Goal: Information Seeking & Learning: Learn about a topic

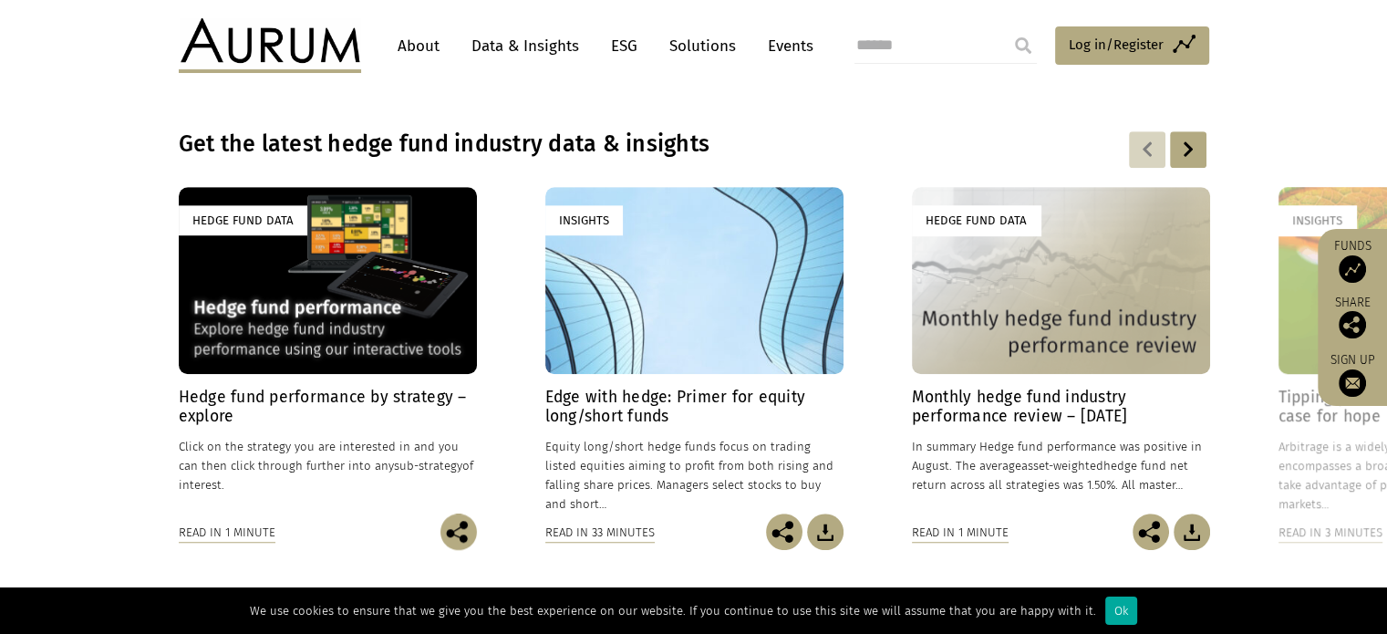
scroll to position [196, 0]
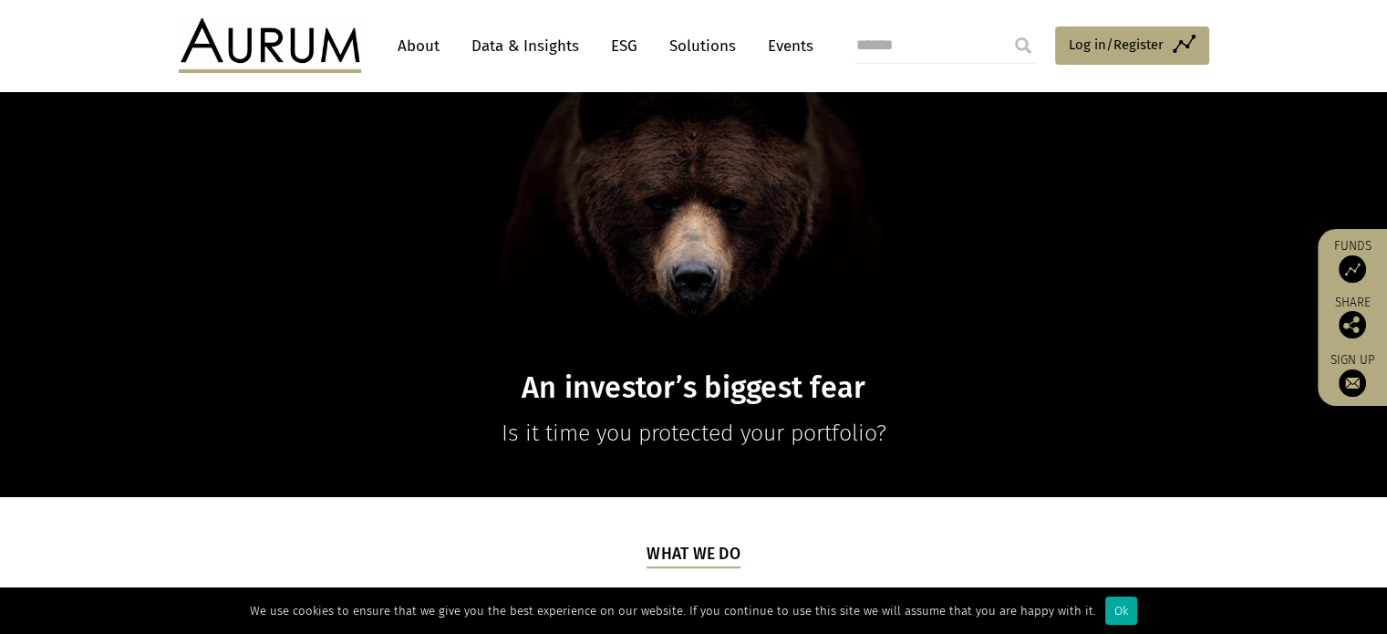
click at [435, 39] on link "About" at bounding box center [418, 46] width 60 height 34
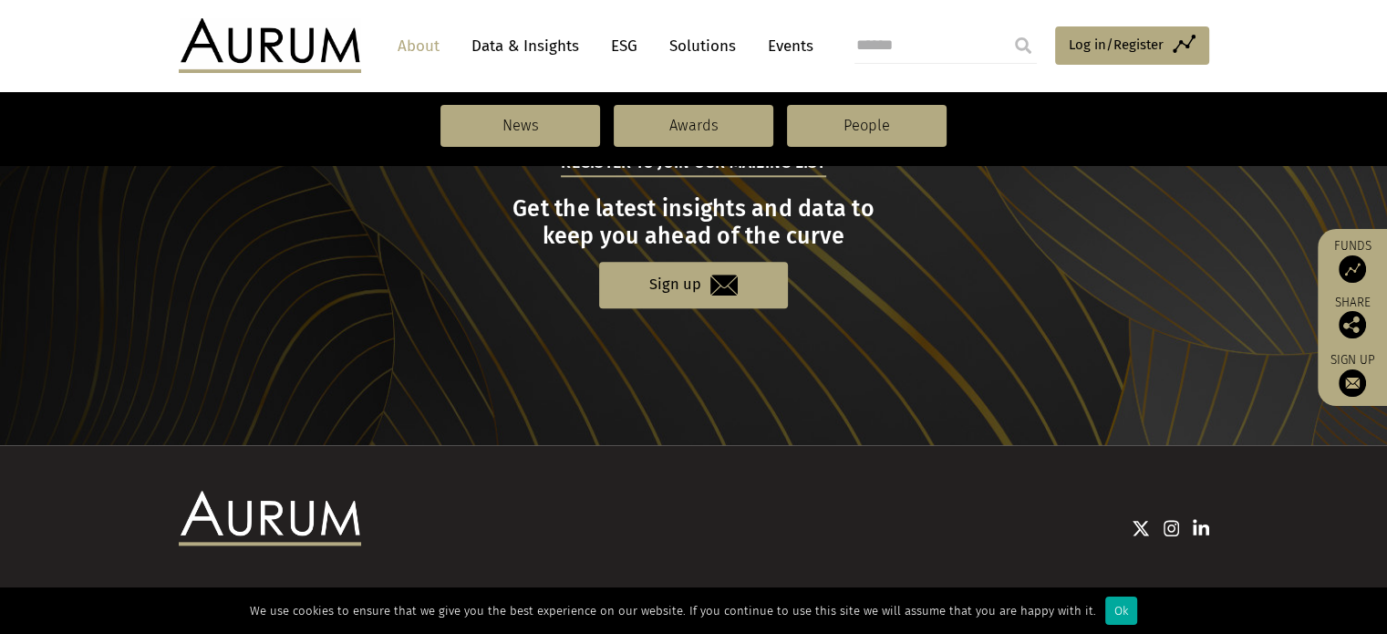
scroll to position [2097, 0]
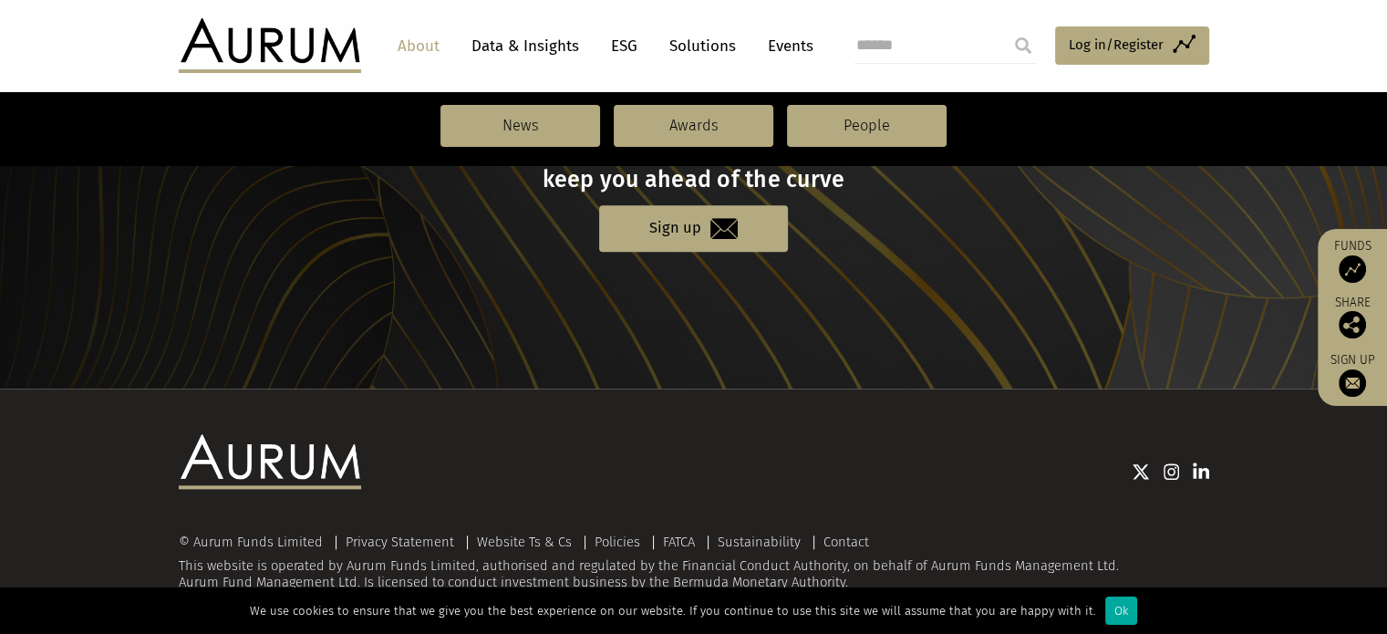
click at [544, 50] on link "Data & Insights" at bounding box center [525, 46] width 126 height 34
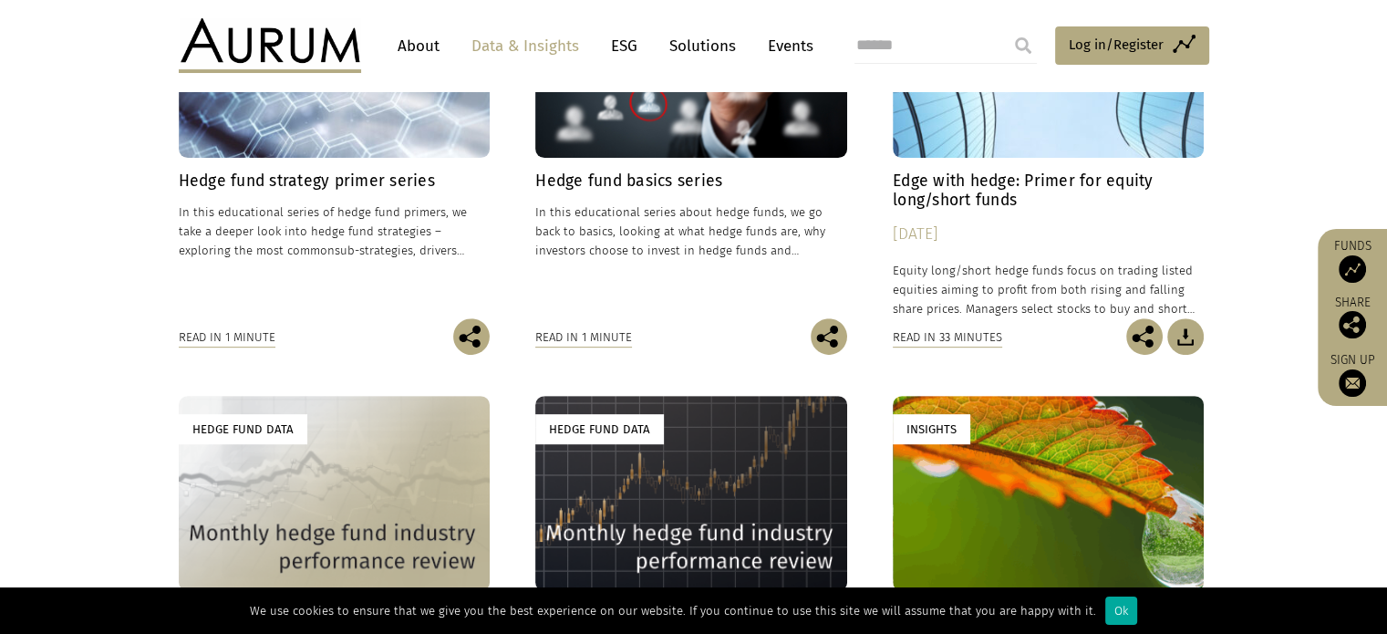
scroll to position [866, 0]
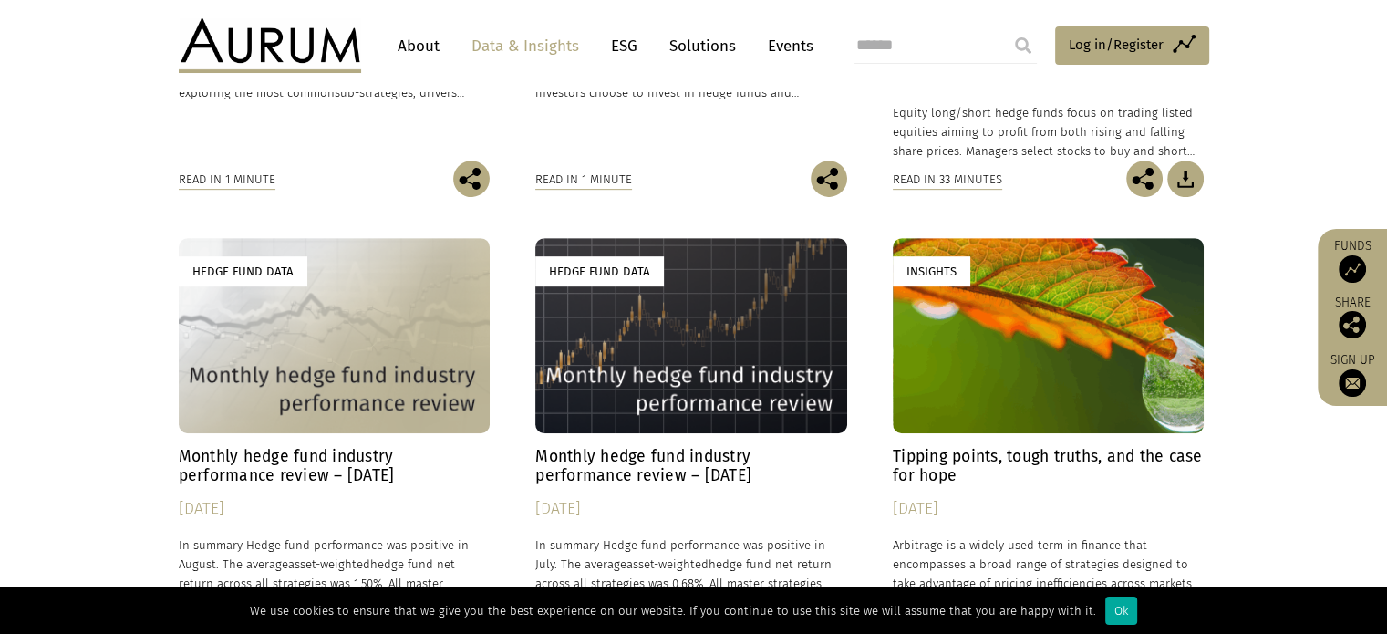
click at [357, 472] on h4 "Monthly hedge fund industry performance review – August 2025" at bounding box center [335, 466] width 312 height 38
